Goal: Check status: Check status

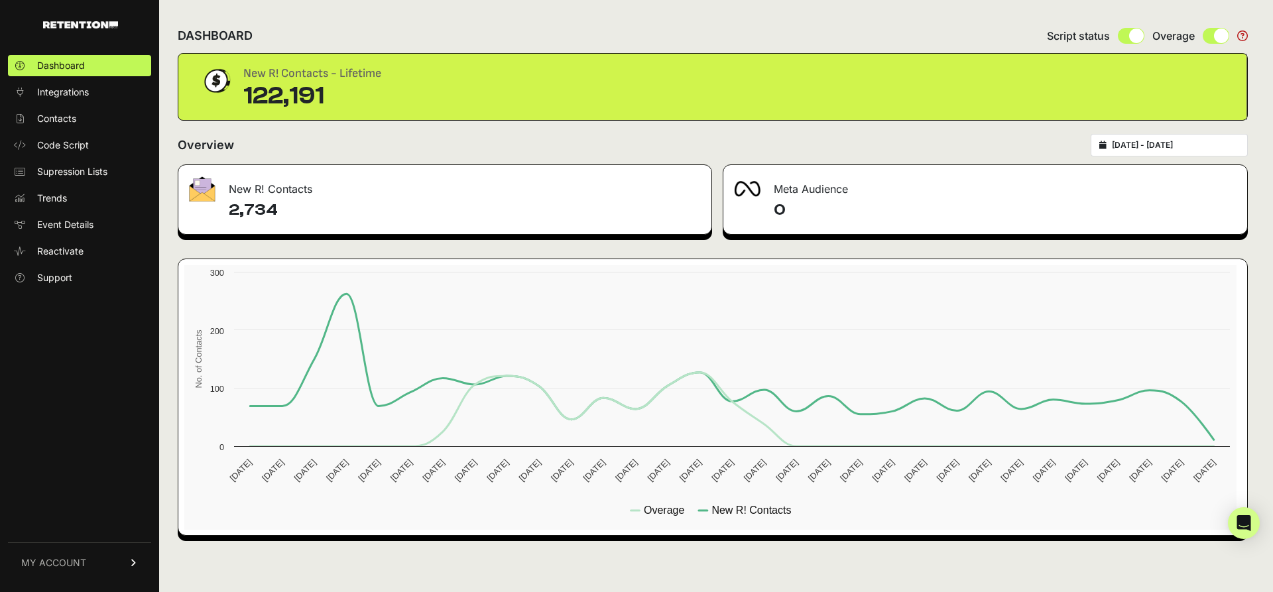
click at [1203, 155] on div "[DATE] - [DATE]" at bounding box center [1169, 145] width 157 height 23
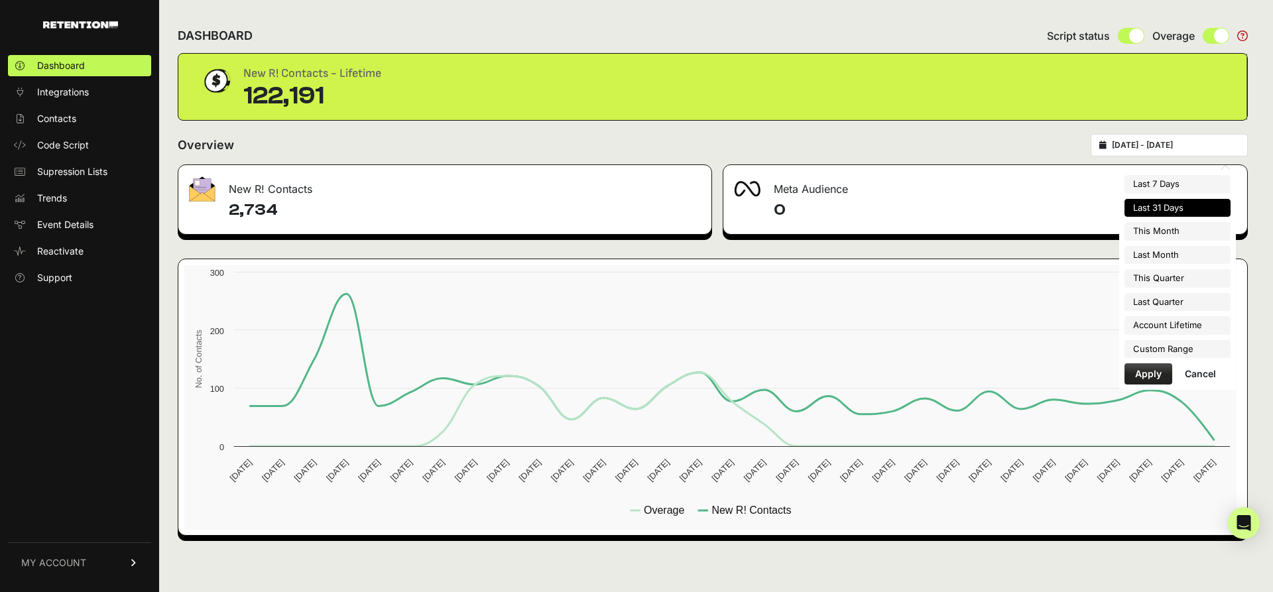
click at [1195, 151] on input "[DATE] - [DATE]" at bounding box center [1175, 145] width 127 height 11
type input "[DATE]"
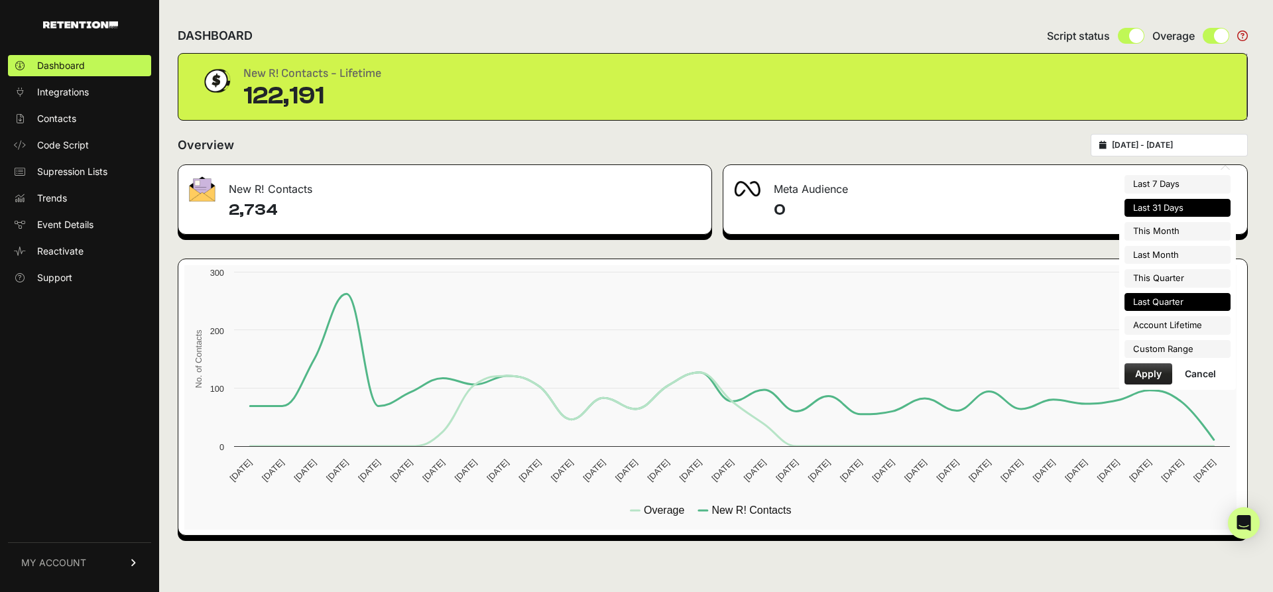
type input "[DATE]"
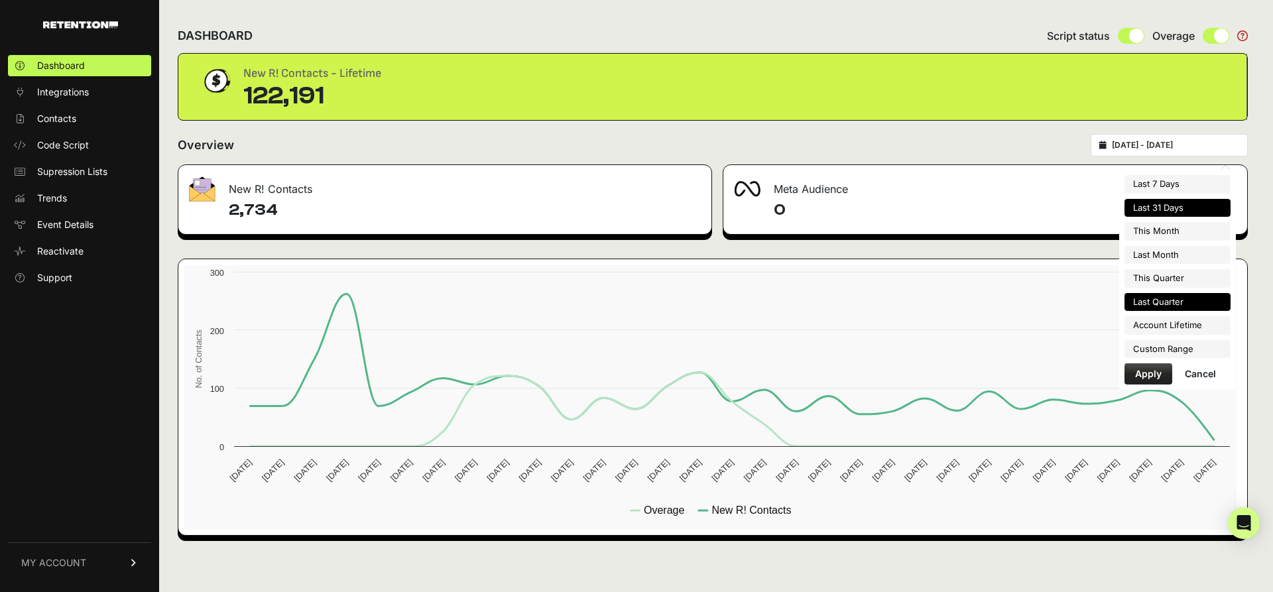
type input "[DATE]"
type input "2025-09-04"
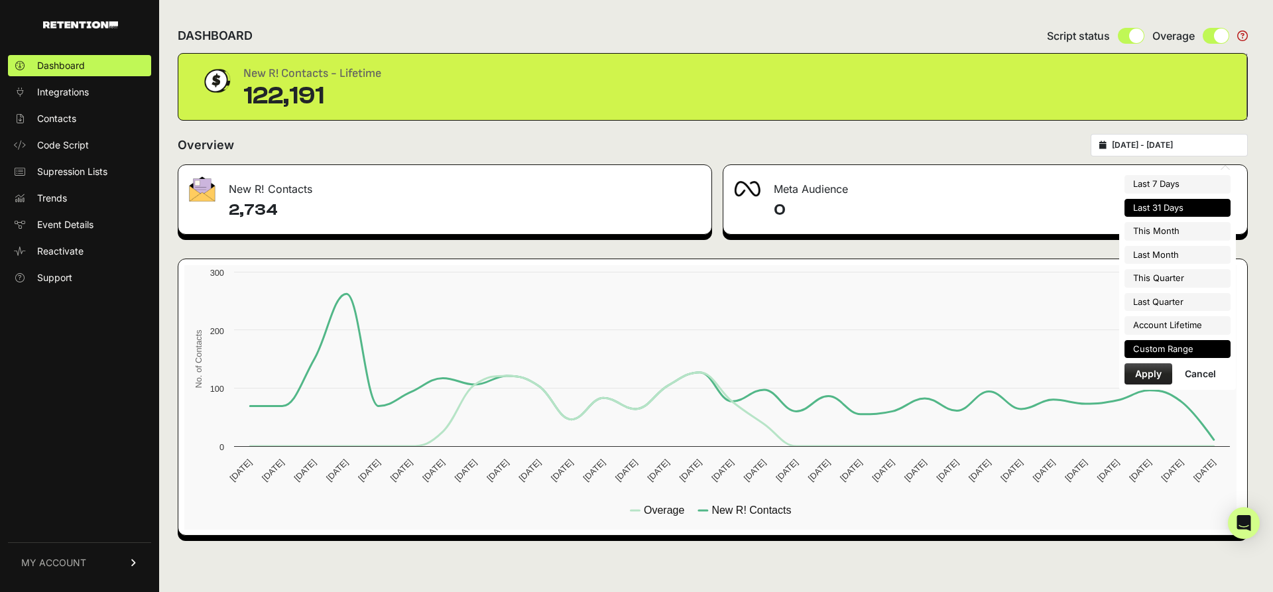
click at [1161, 348] on li "Custom Range" at bounding box center [1178, 349] width 106 height 19
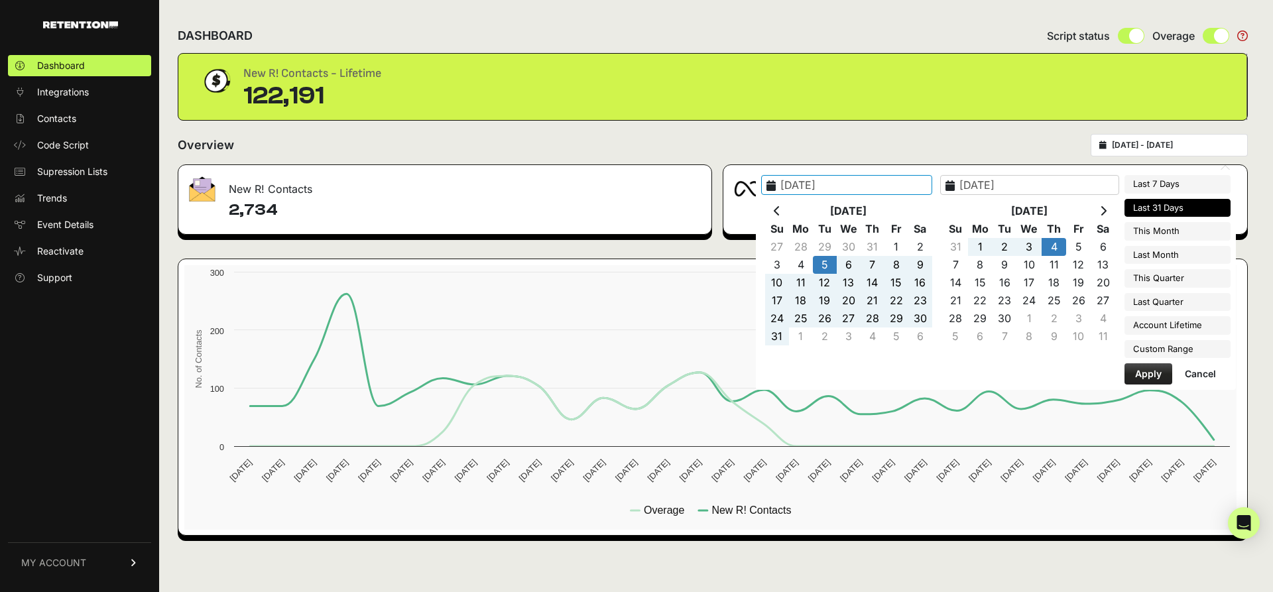
type input "2025-09-04"
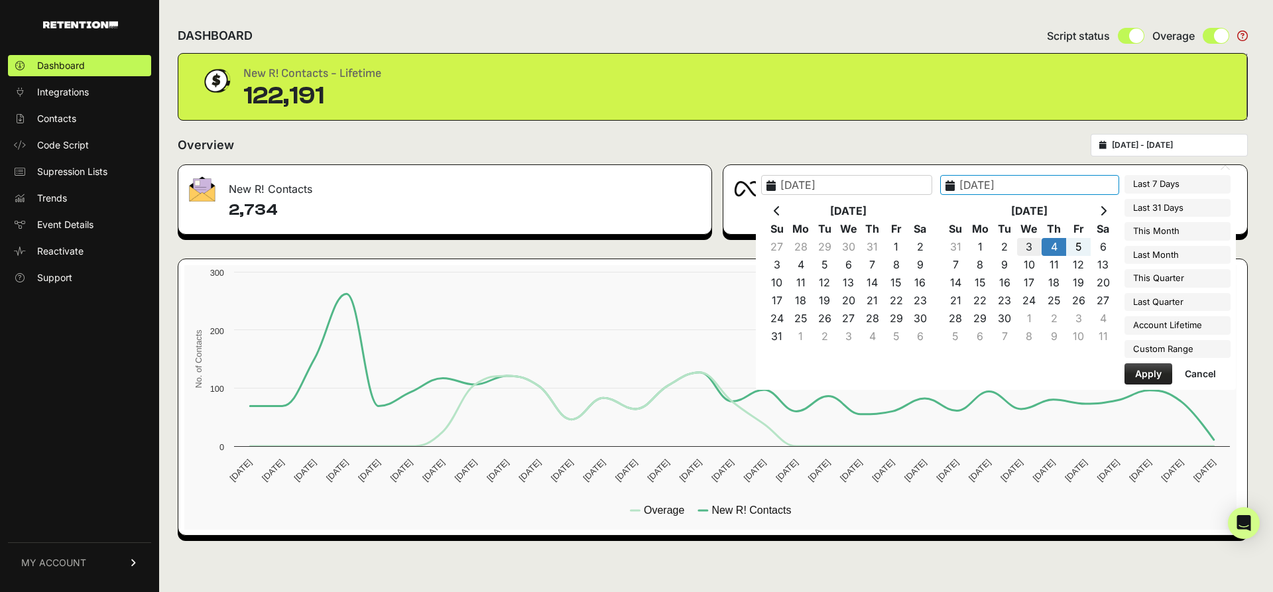
type input "2025-09-03"
type input "2025-09-19"
type input "2020-08-15"
type input "2025-09-04"
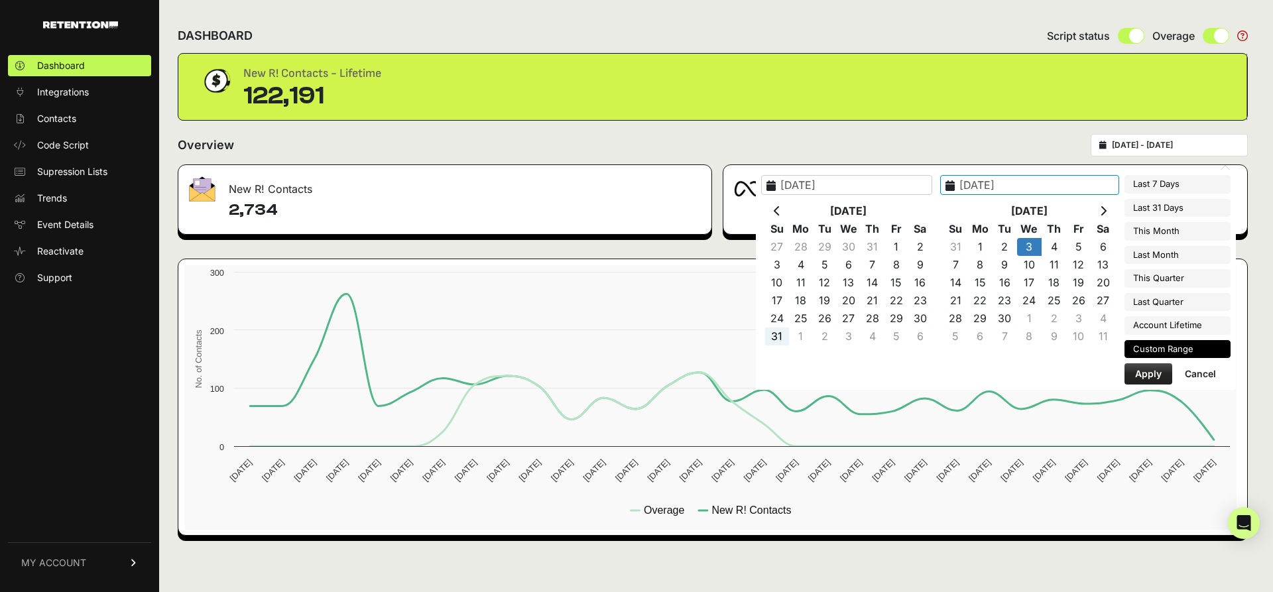
type input "2025-09-03"
type input "2025-09-04"
type input "2025-09-03"
click at [1140, 375] on button "Apply" at bounding box center [1149, 373] width 48 height 21
type input "[DATE] - [DATE]"
